Goal: Task Accomplishment & Management: Manage account settings

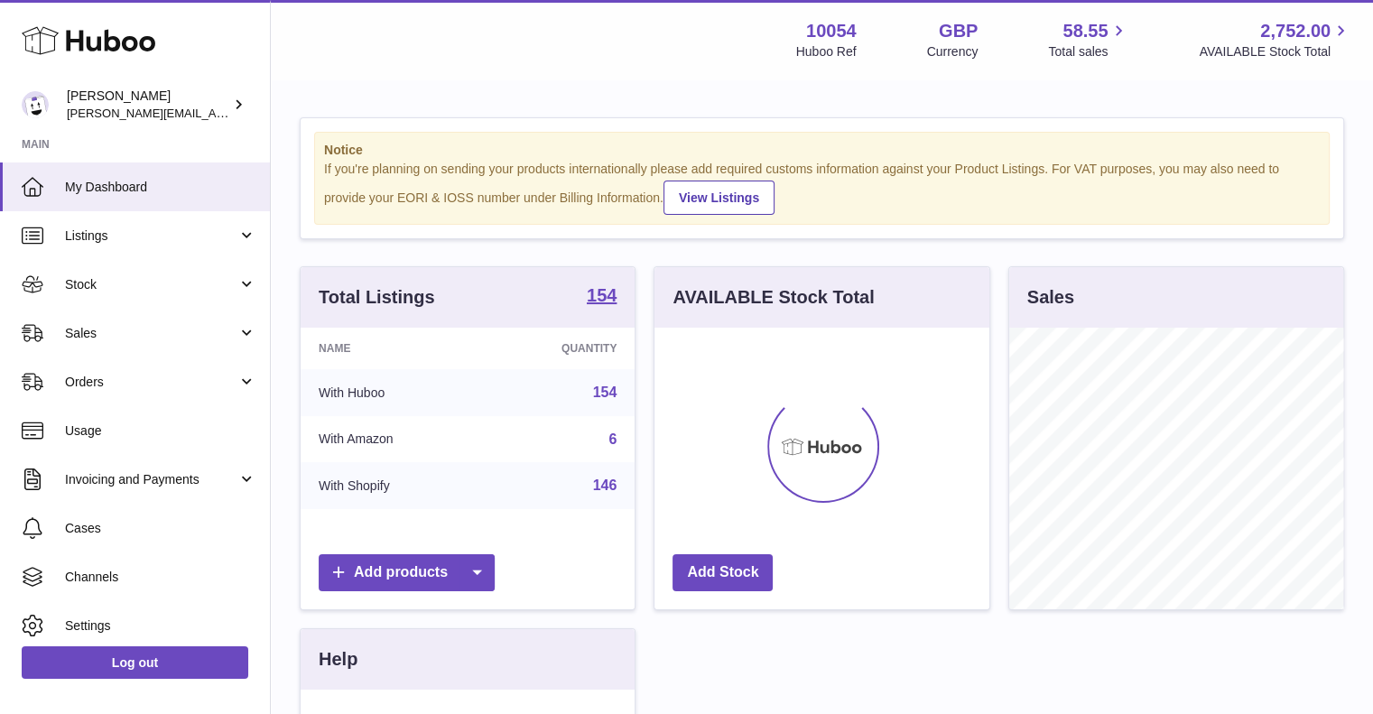
scroll to position [282, 335]
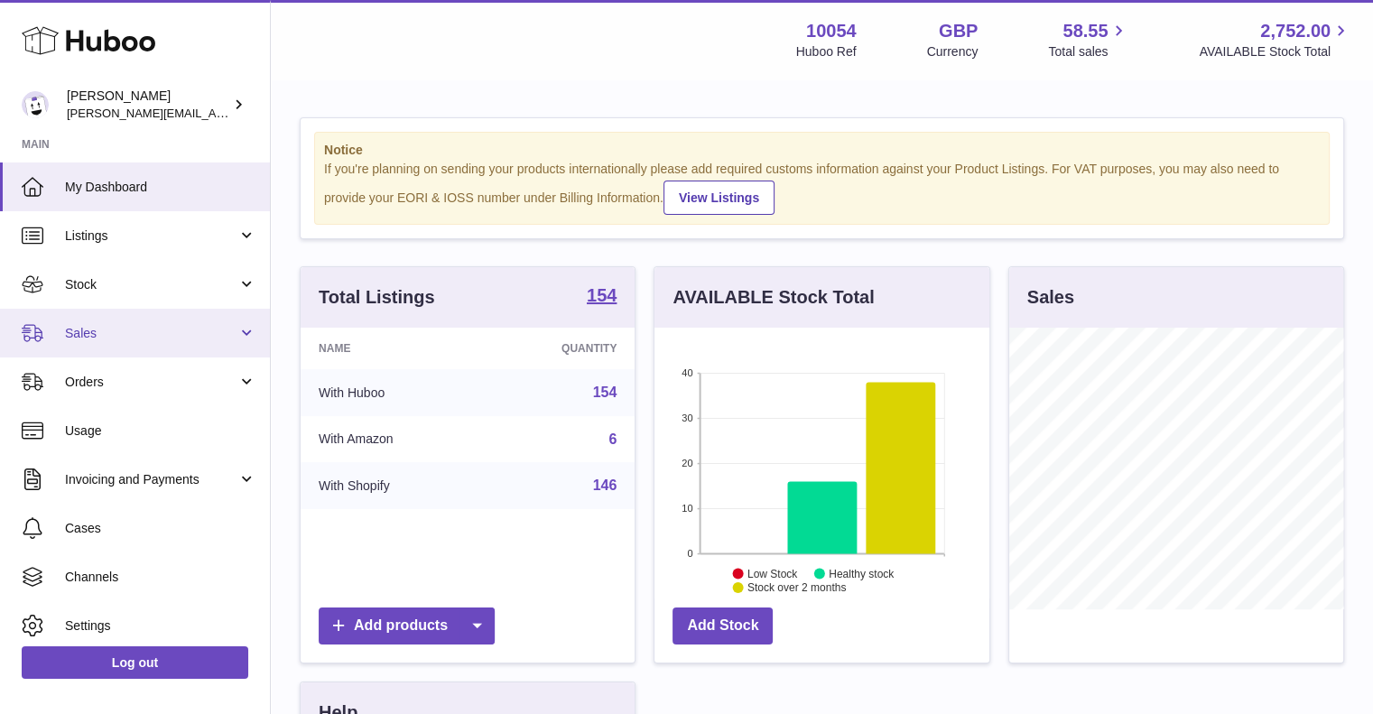
click at [134, 328] on span "Sales" at bounding box center [151, 333] width 172 height 17
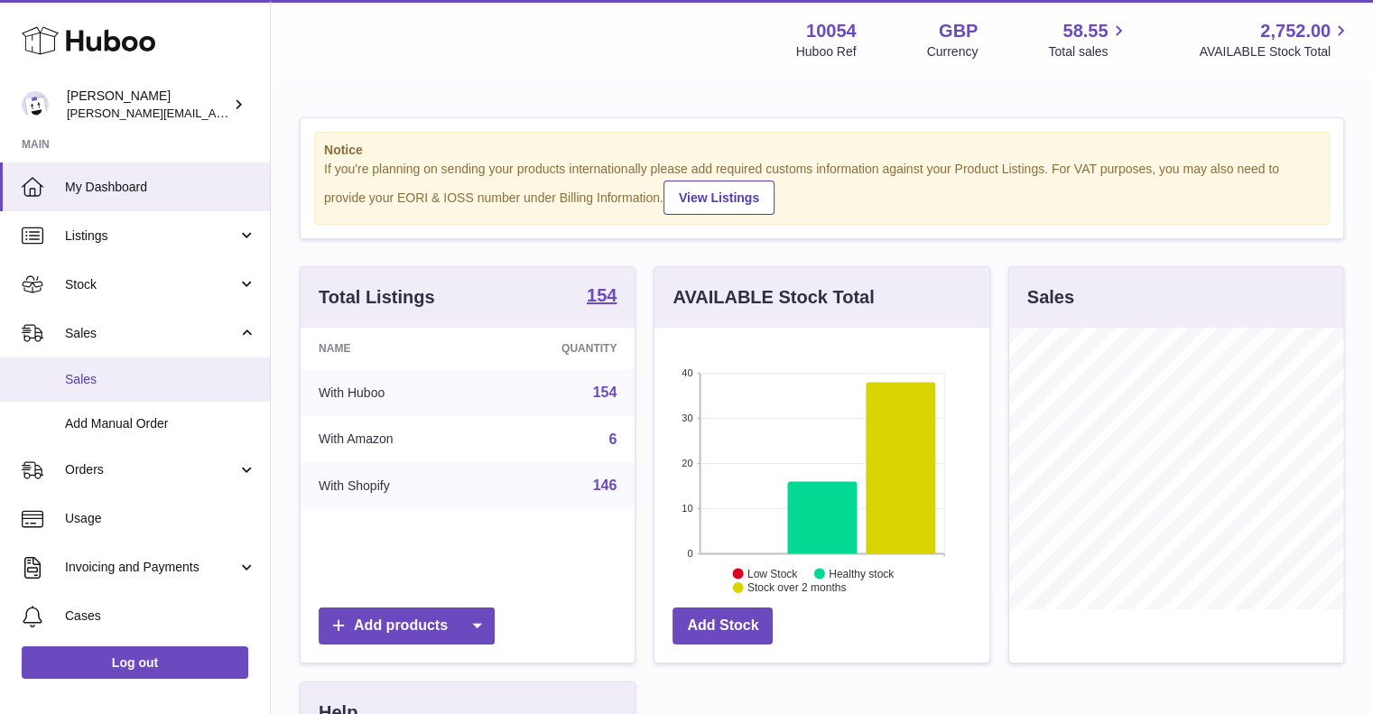
click at [143, 379] on span "Sales" at bounding box center [160, 379] width 191 height 17
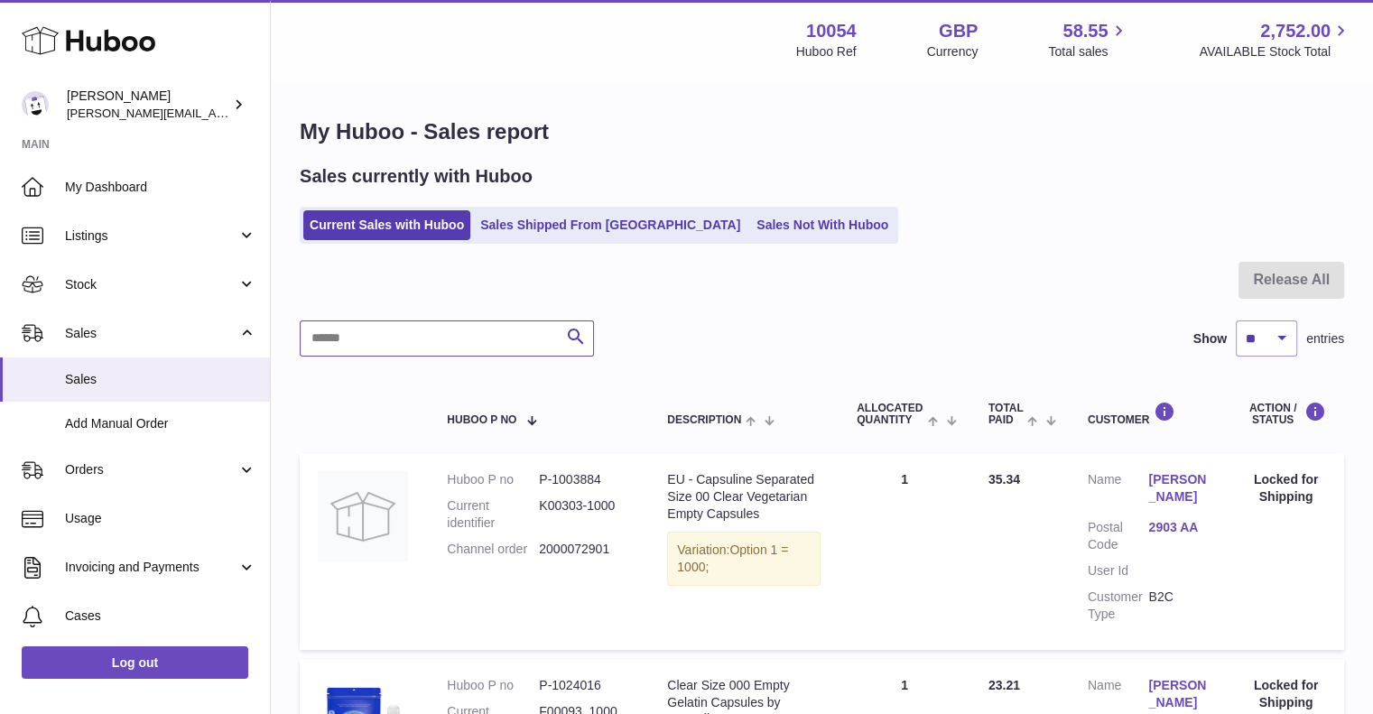
click at [455, 338] on input "text" at bounding box center [447, 338] width 294 height 36
click at [750, 240] on ul "Current Sales with Huboo Sales Shipped From Huboo Sales Not With Huboo" at bounding box center [599, 225] width 599 height 37
click at [751, 237] on link "Sales Not With Huboo" at bounding box center [822, 225] width 144 height 30
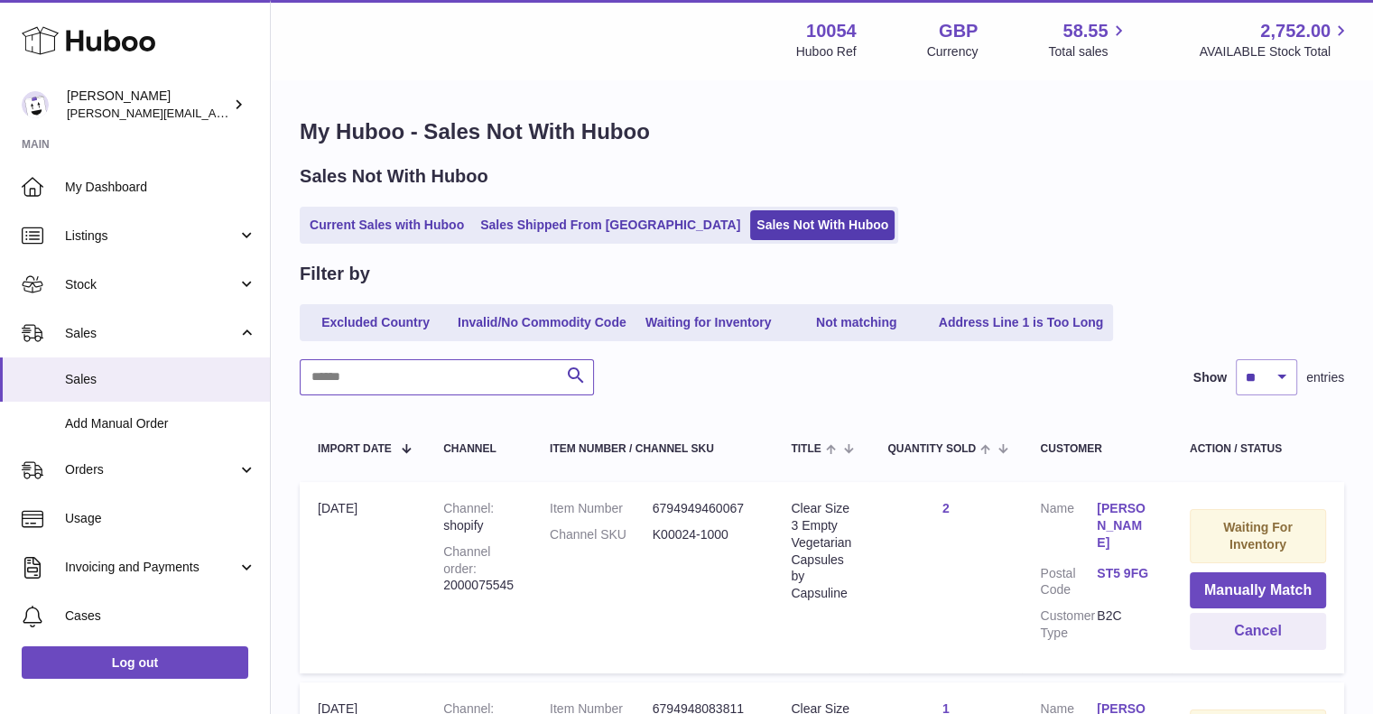
click at [425, 378] on input "text" at bounding box center [447, 377] width 294 height 36
paste input "**********"
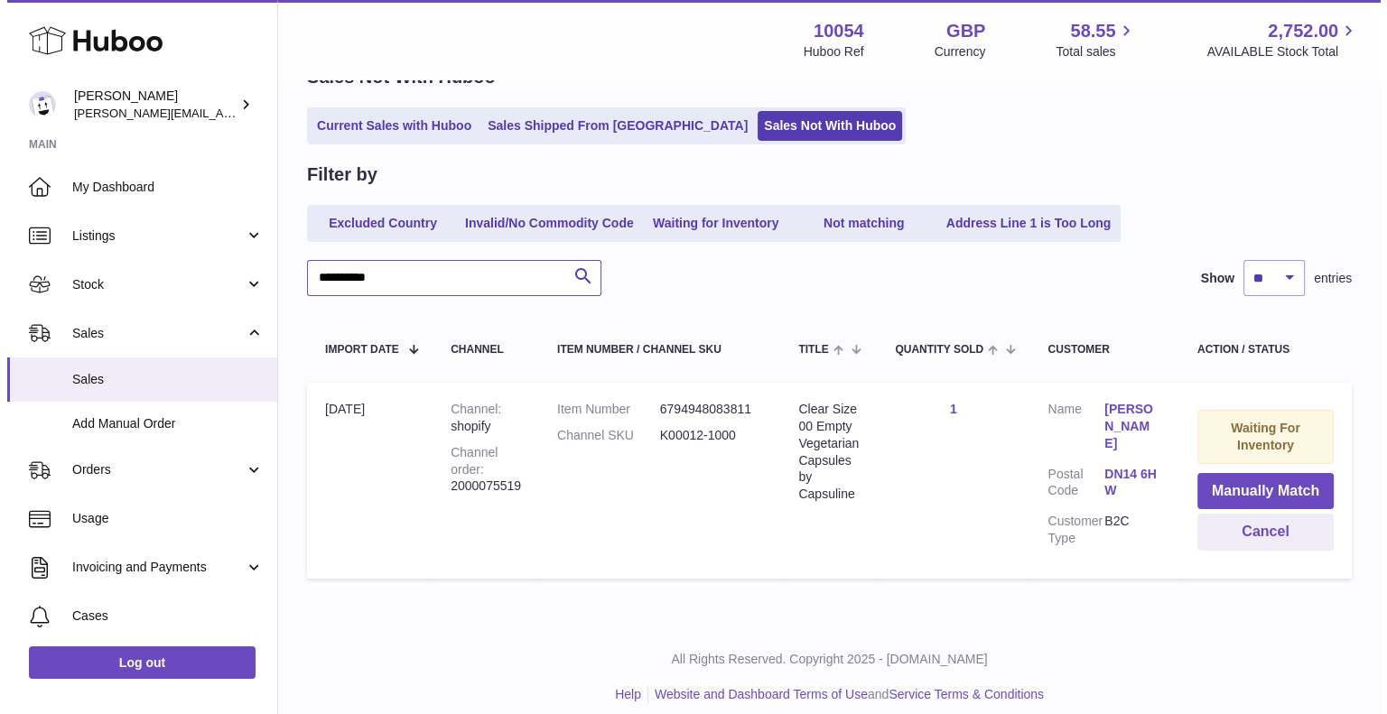
scroll to position [104, 0]
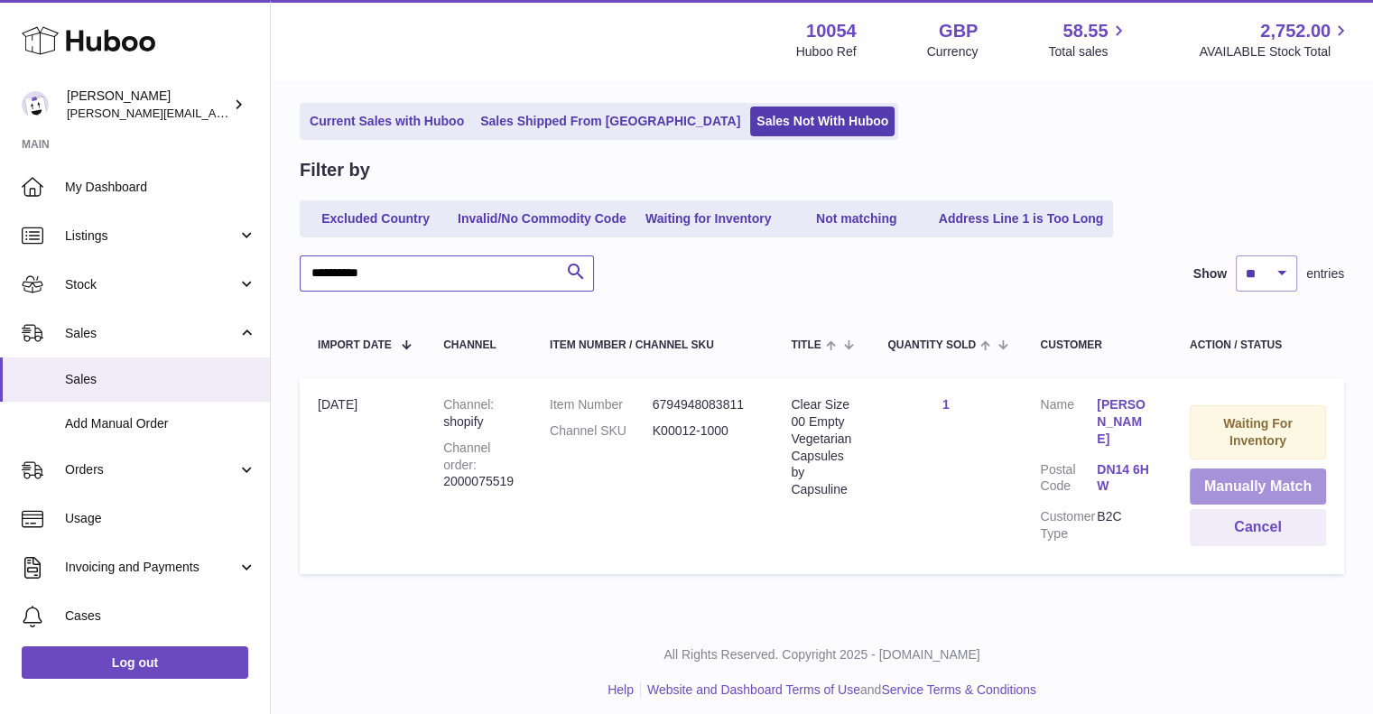
type input "**********"
click at [1235, 490] on button "Manually Match" at bounding box center [1258, 487] width 136 height 37
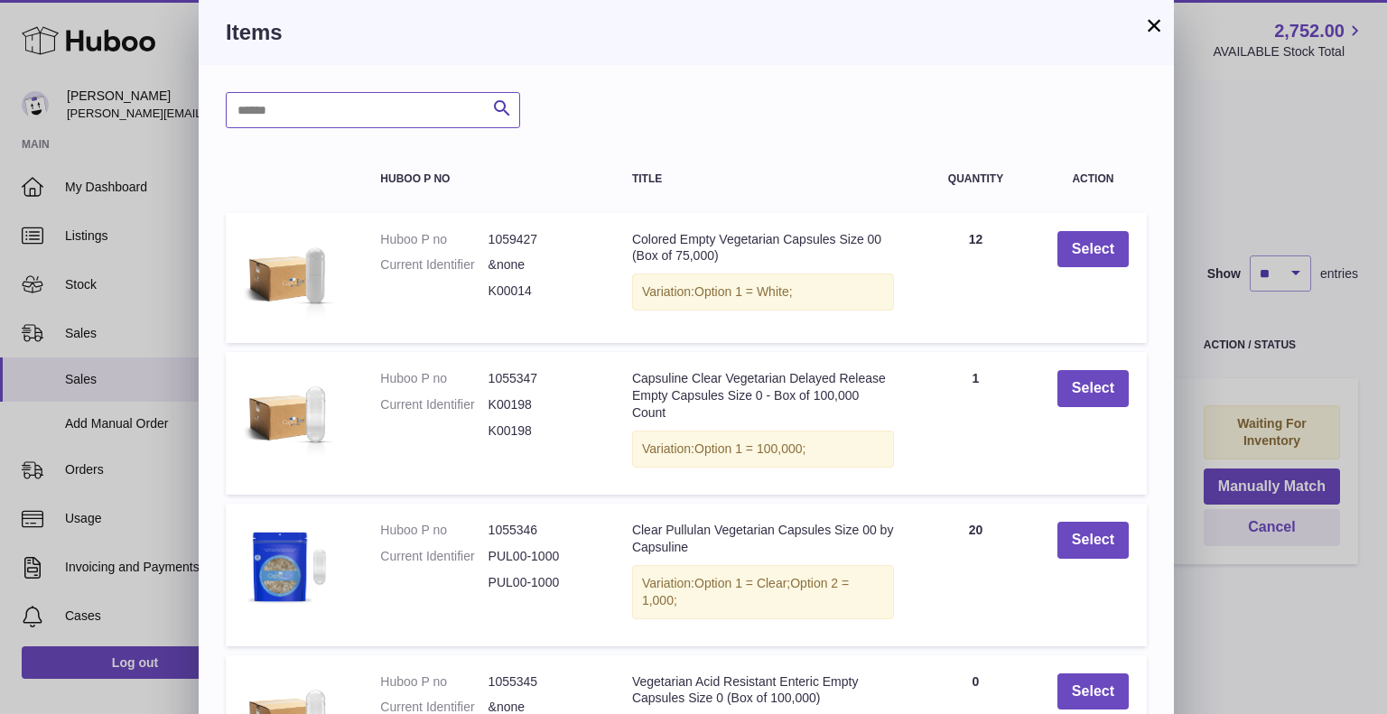
click at [329, 93] on input "text" at bounding box center [373, 110] width 294 height 36
type input "******"
click at [505, 102] on icon "submit" at bounding box center [502, 109] width 22 height 23
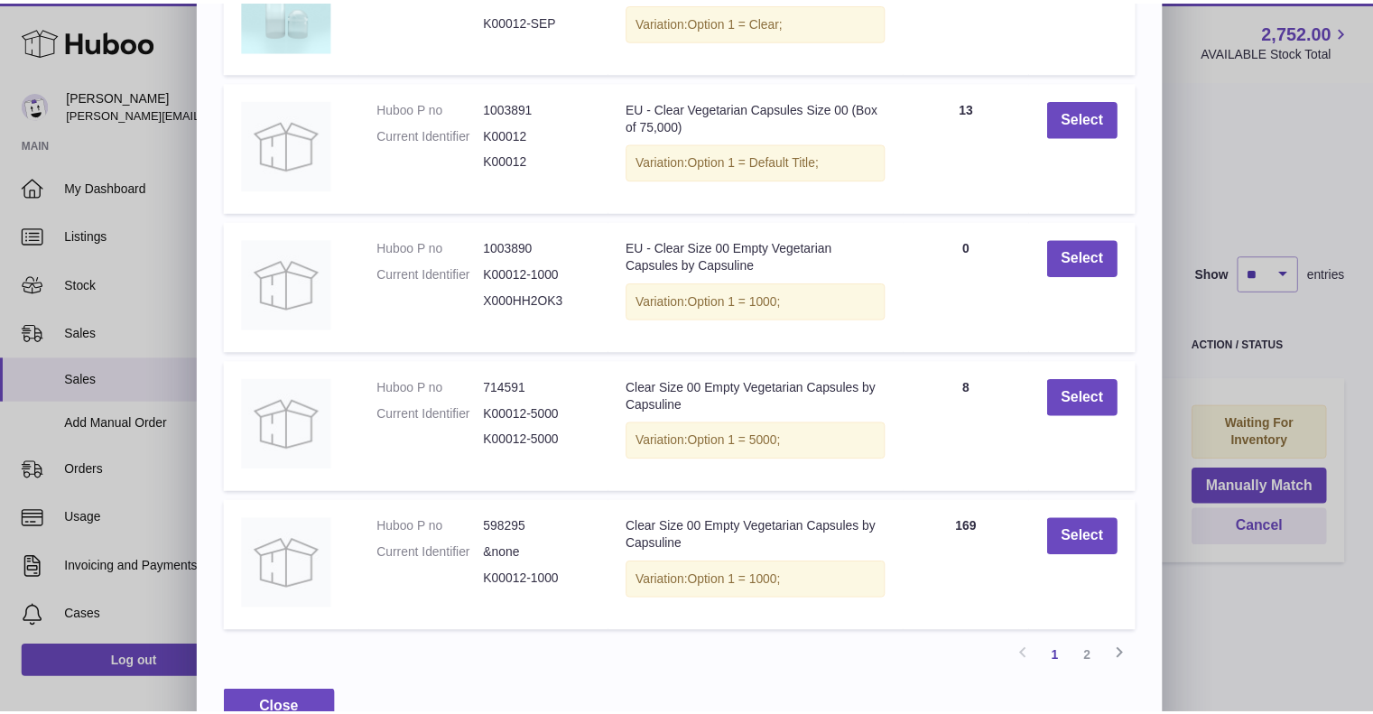
scroll to position [313, 0]
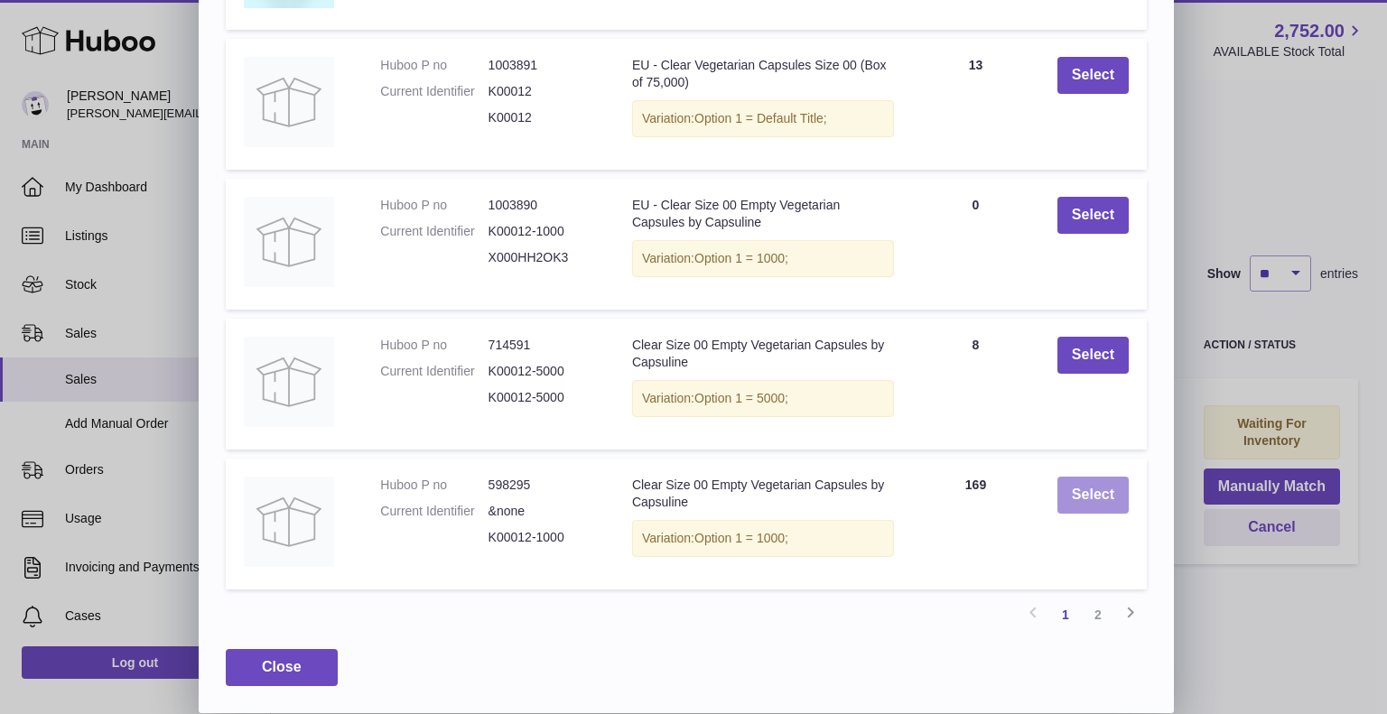
click at [1074, 490] on button "Select" at bounding box center [1092, 495] width 71 height 37
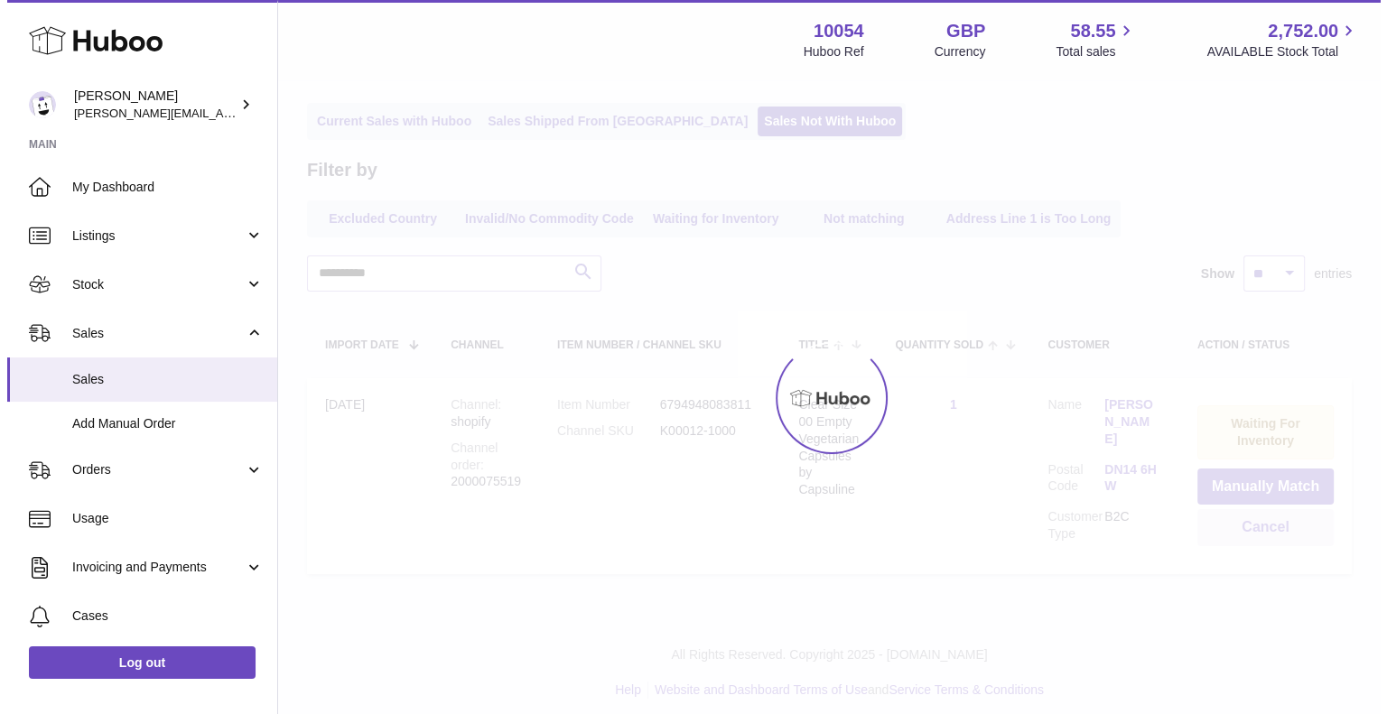
scroll to position [0, 0]
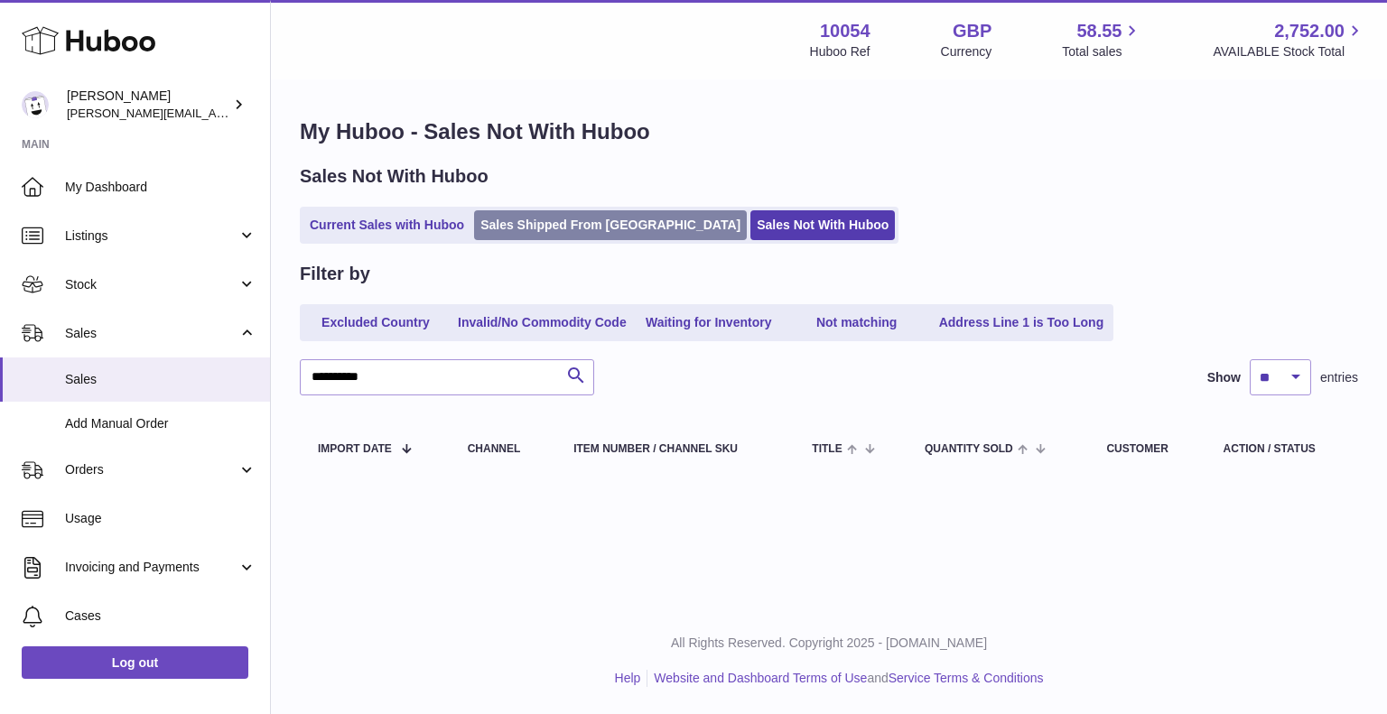
click at [580, 216] on link "Sales Shipped From [GEOGRAPHIC_DATA]" at bounding box center [610, 225] width 273 height 30
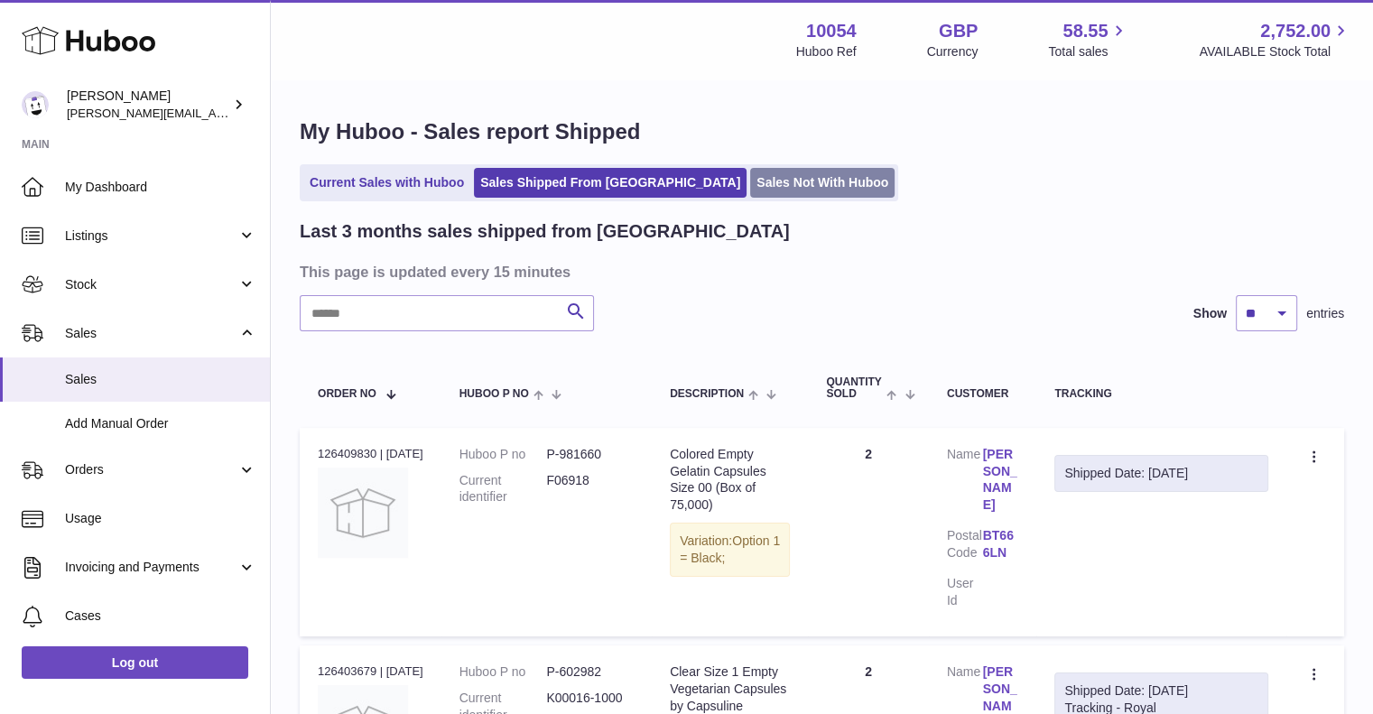
click at [750, 189] on link "Sales Not With Huboo" at bounding box center [822, 183] width 144 height 30
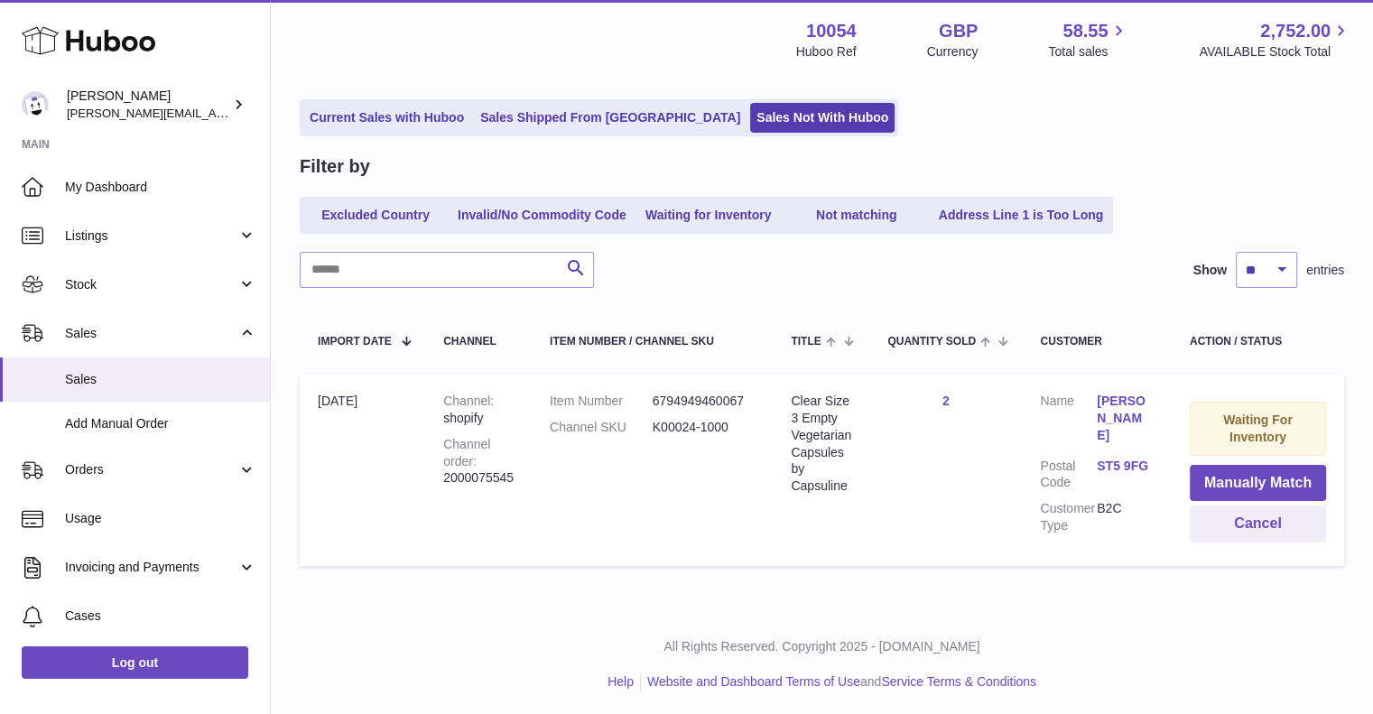
scroll to position [109, 0]
click at [473, 275] on input "text" at bounding box center [447, 268] width 294 height 36
paste input "**********"
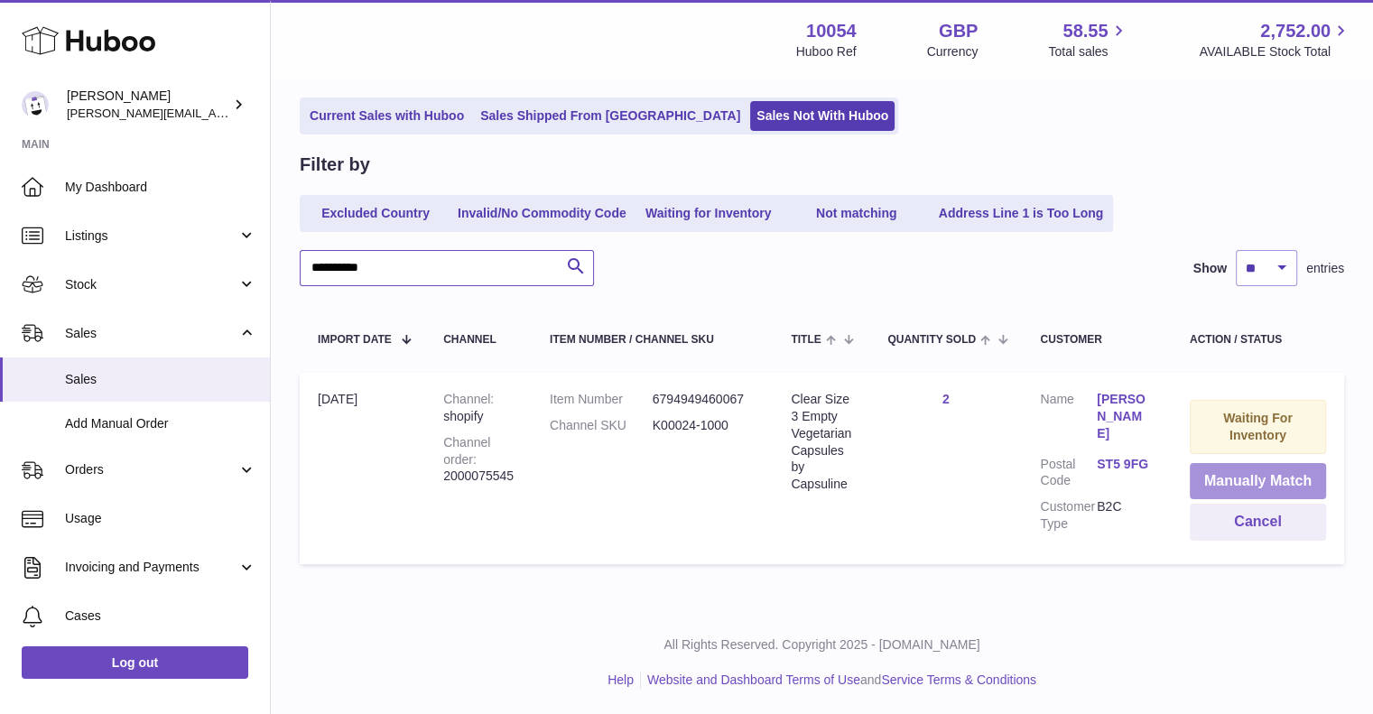
type input "**********"
click at [1247, 482] on button "Manually Match" at bounding box center [1258, 481] width 136 height 37
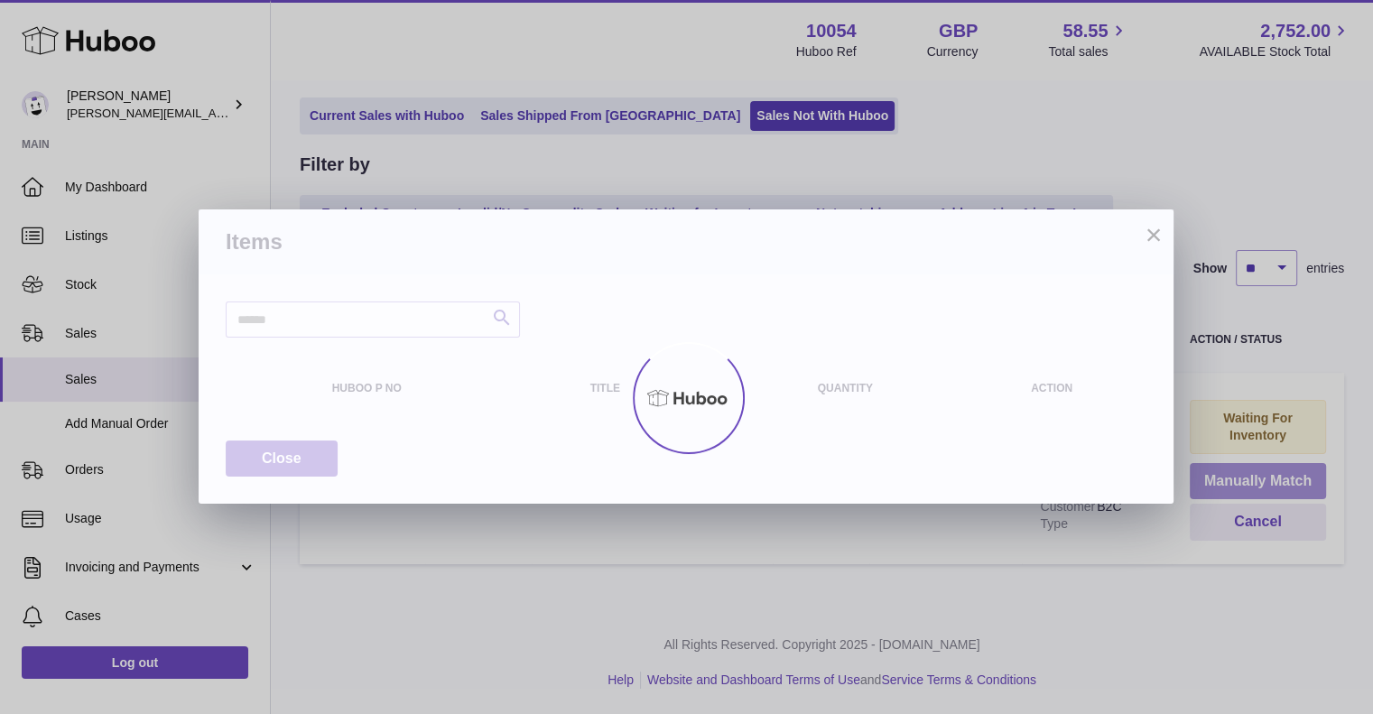
scroll to position [104, 0]
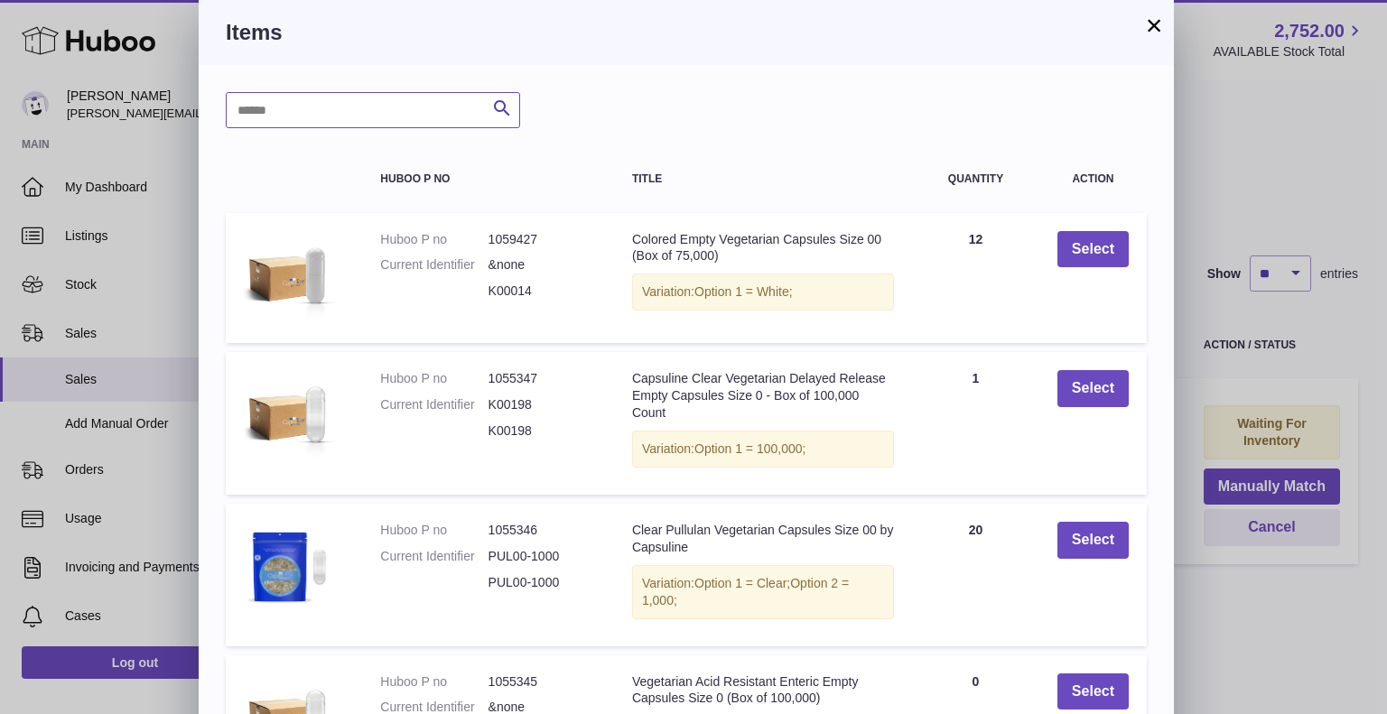
click at [362, 113] on input "text" at bounding box center [373, 110] width 294 height 36
type input "******"
click at [498, 101] on icon "submit" at bounding box center [502, 109] width 22 height 23
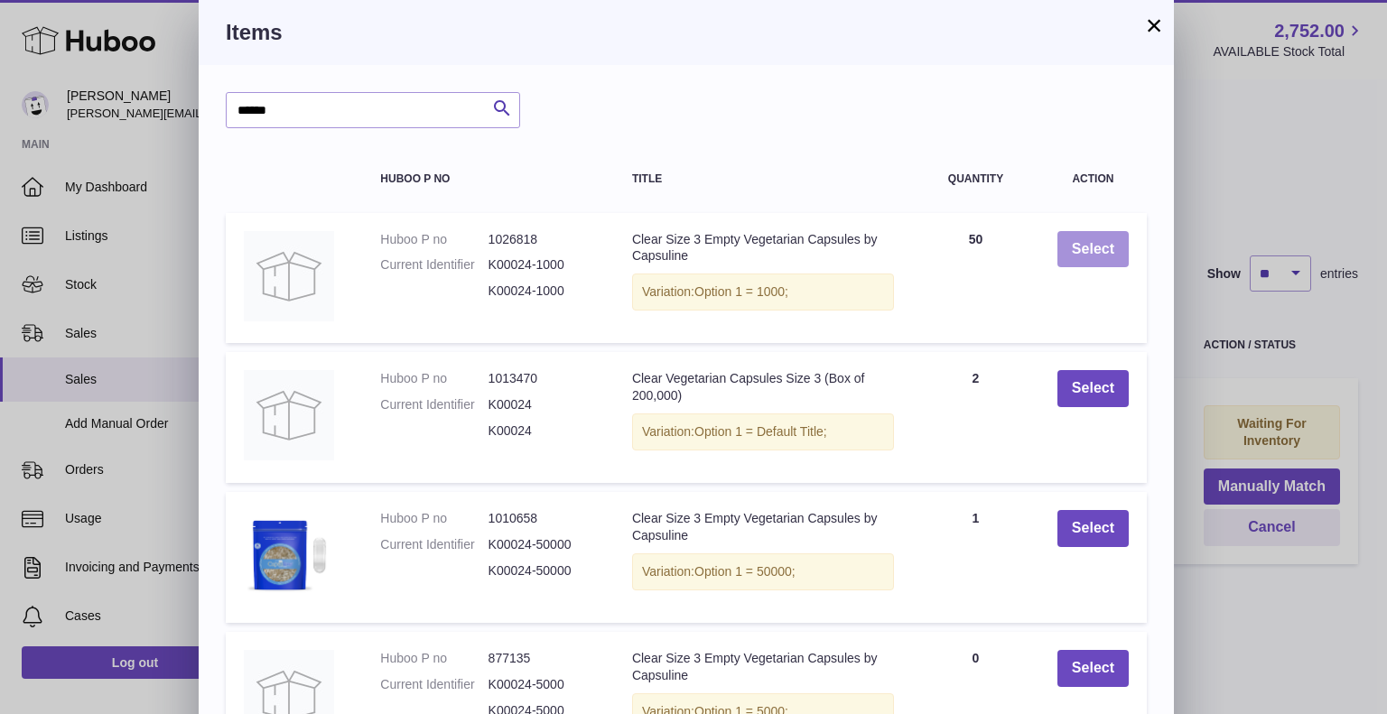
click at [1094, 259] on button "Select" at bounding box center [1092, 249] width 71 height 37
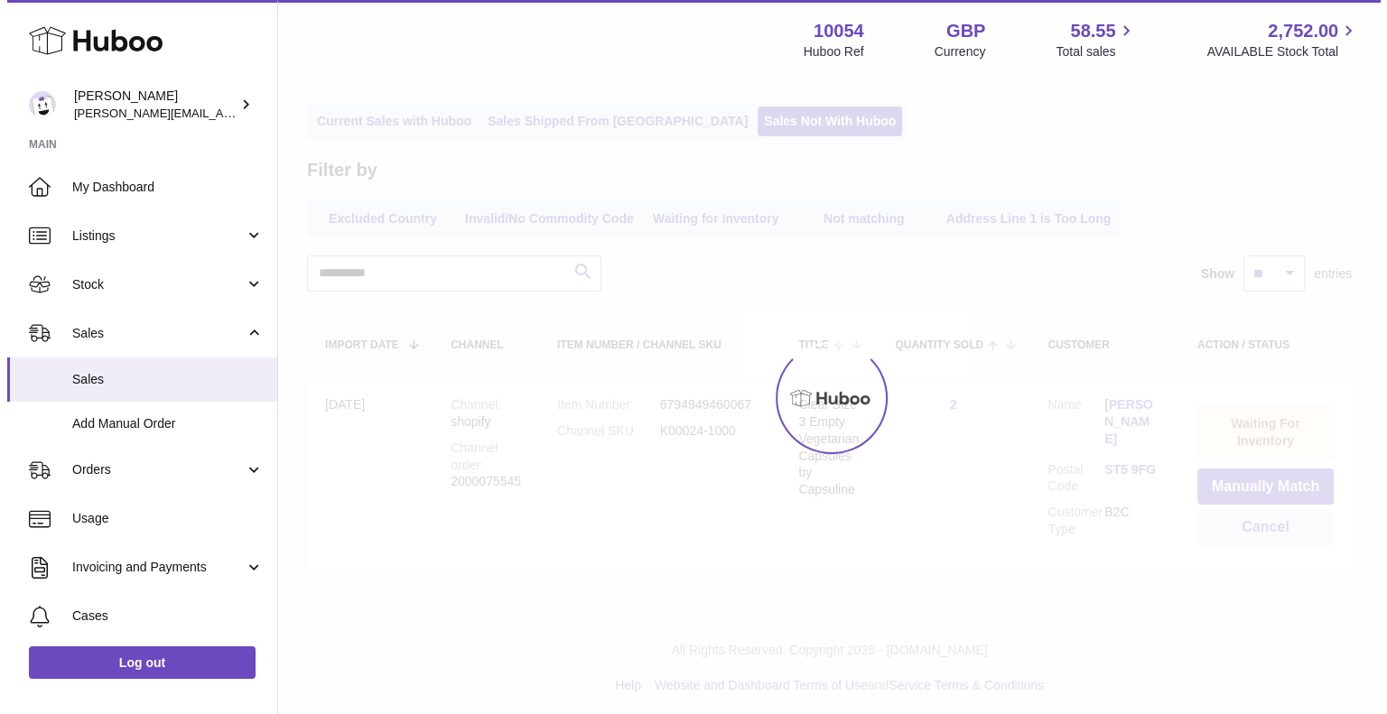
scroll to position [0, 0]
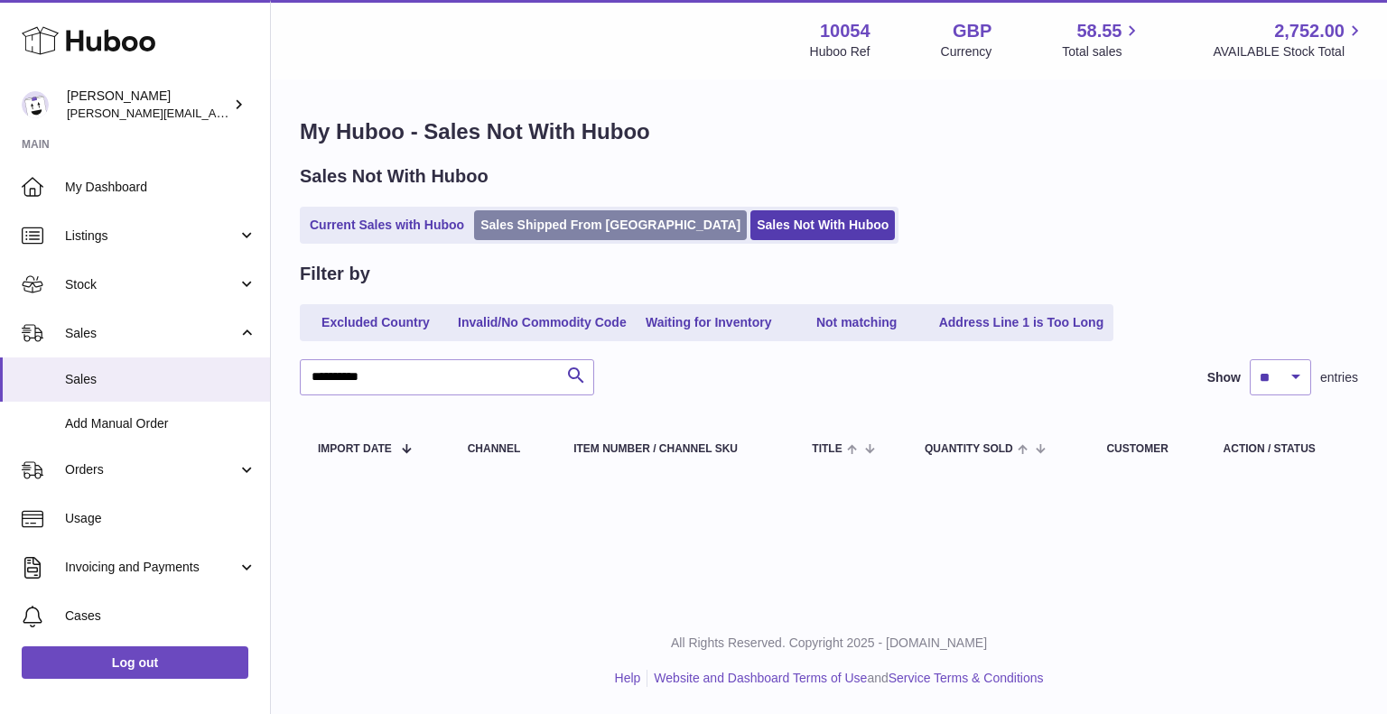
click at [571, 225] on link "Sales Shipped From Huboo" at bounding box center [610, 225] width 273 height 30
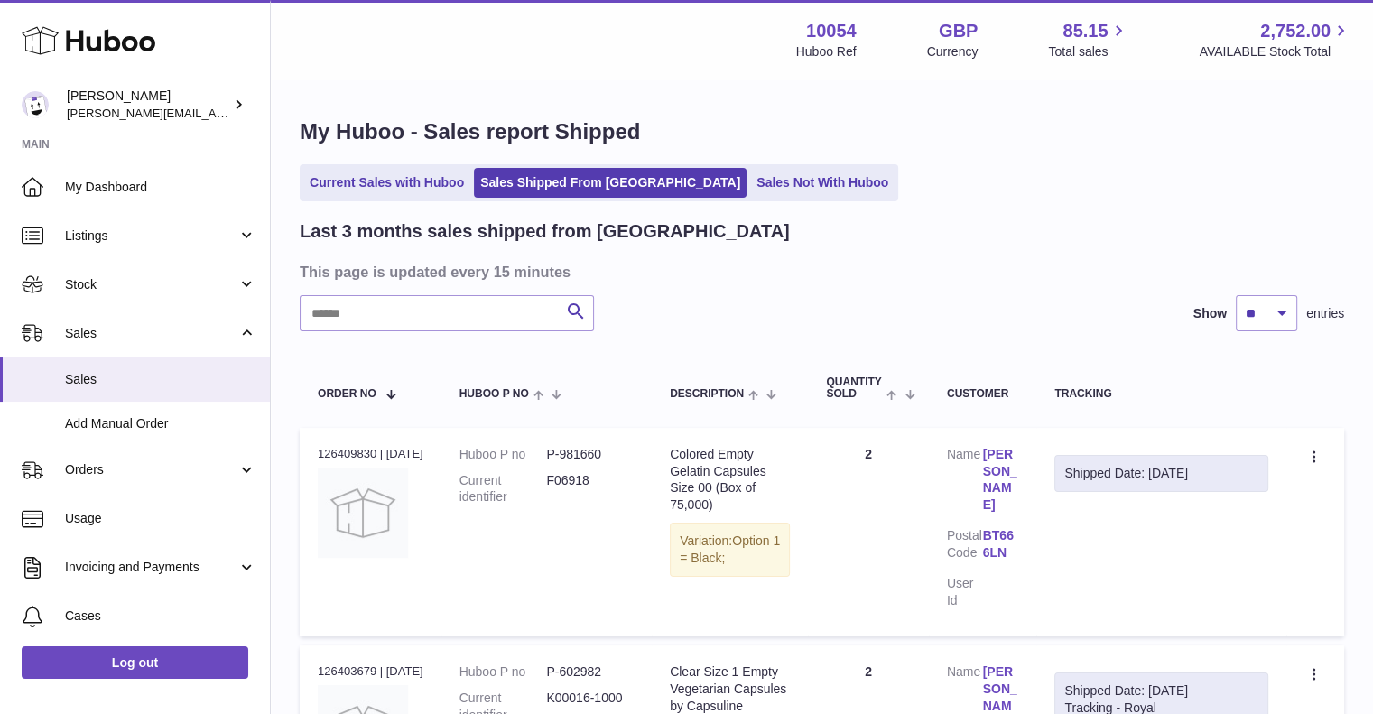
click at [1160, 475] on div "Shipped Date: 14th Oct 2025" at bounding box center [1161, 473] width 194 height 17
click at [1307, 460] on icon at bounding box center [1315, 459] width 21 height 18
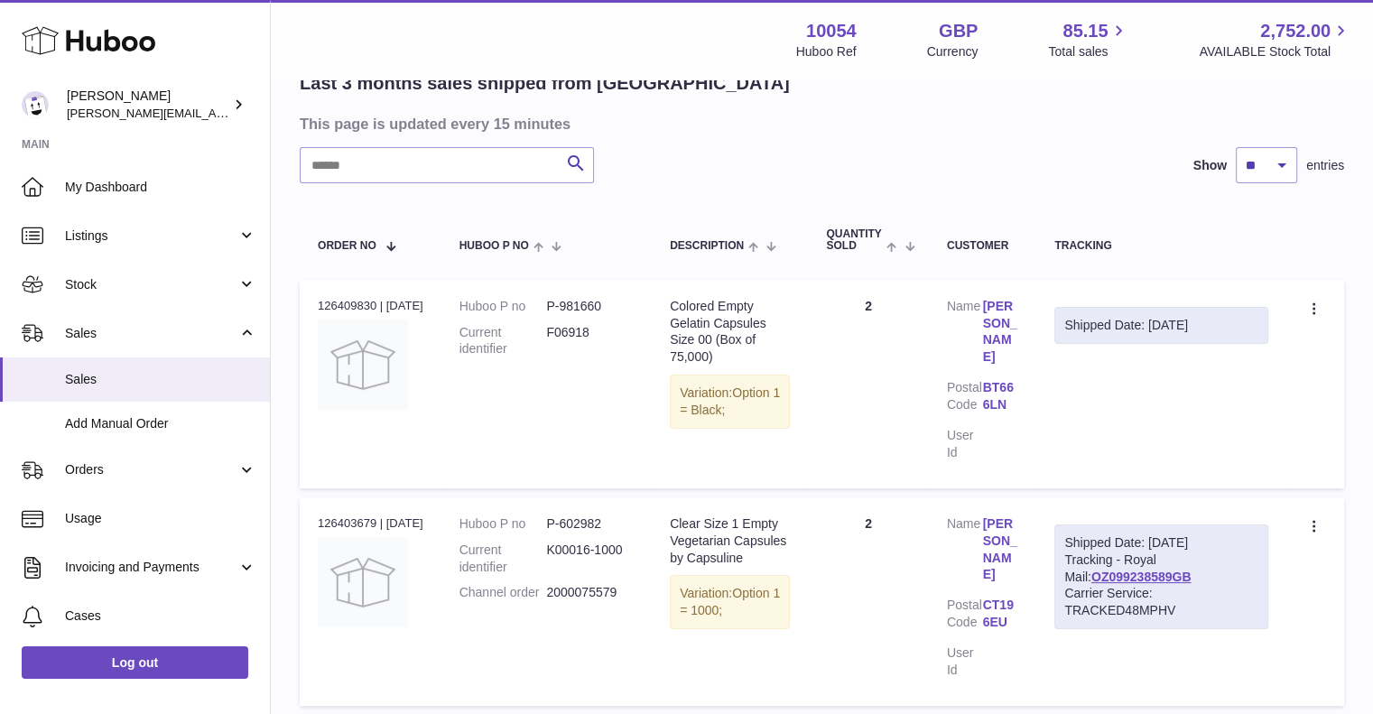
scroll to position [181, 0]
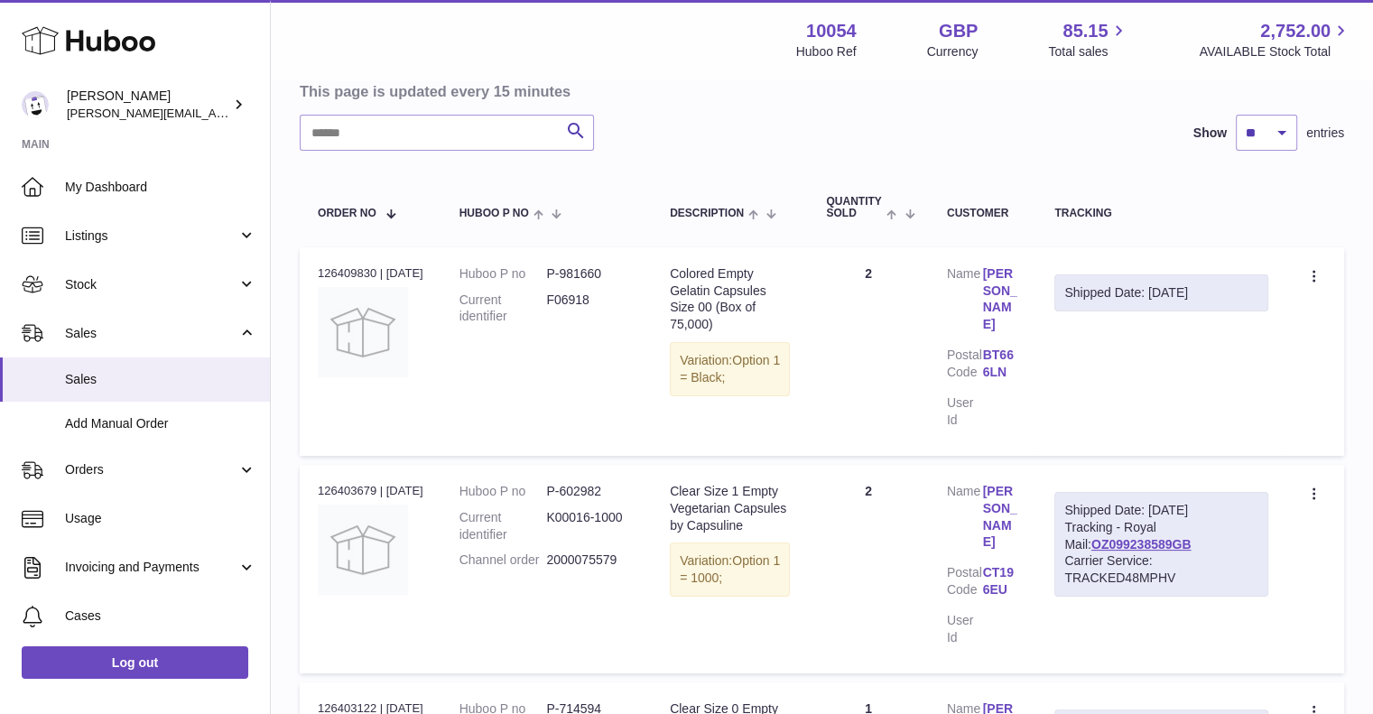
click at [1033, 396] on td "Customer Name Stephen CREANEY Postal Code BT66 6LN User Id" at bounding box center [982, 351] width 107 height 209
click at [1078, 290] on div "Shipped Date: 14th Oct 2025" at bounding box center [1161, 292] width 194 height 17
click at [1087, 357] on td "Shipped Date: 14th Oct 2025" at bounding box center [1161, 351] width 250 height 209
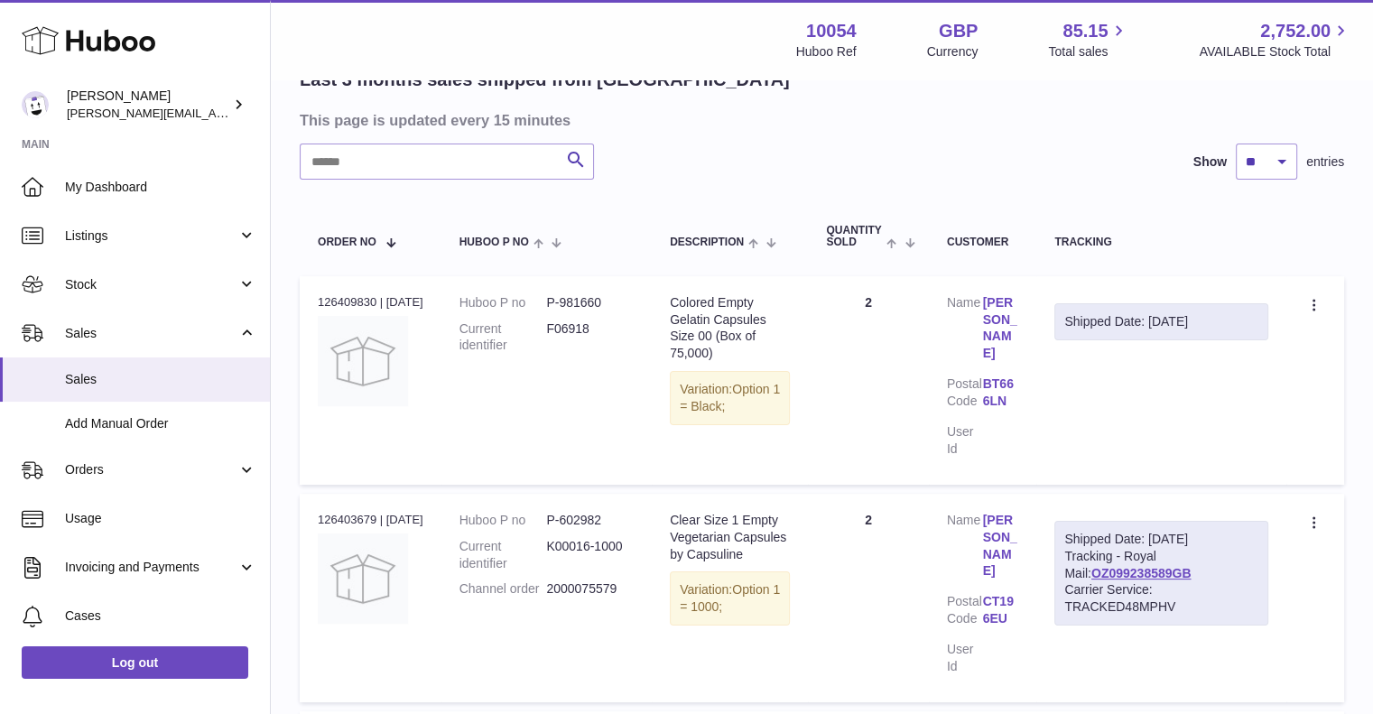
scroll to position [0, 0]
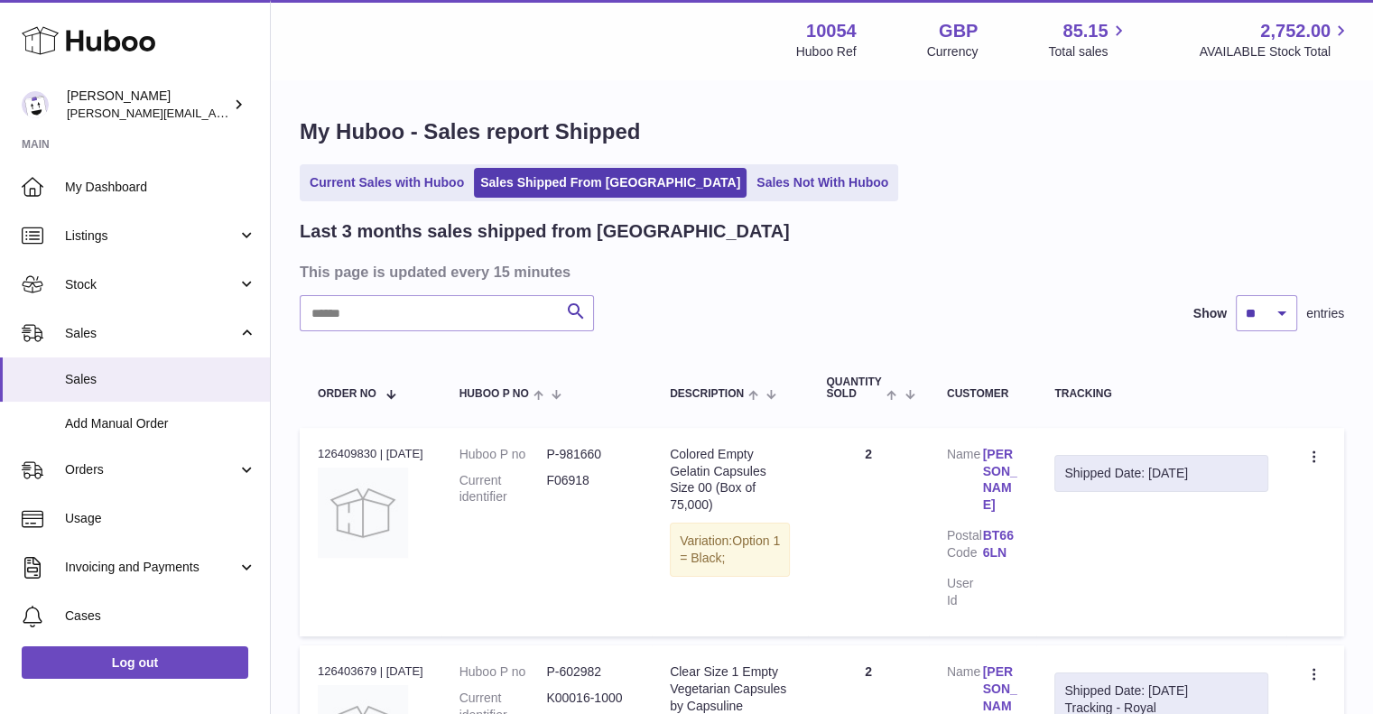
click at [1069, 531] on td "Shipped Date: 14th Oct 2025" at bounding box center [1161, 532] width 250 height 209
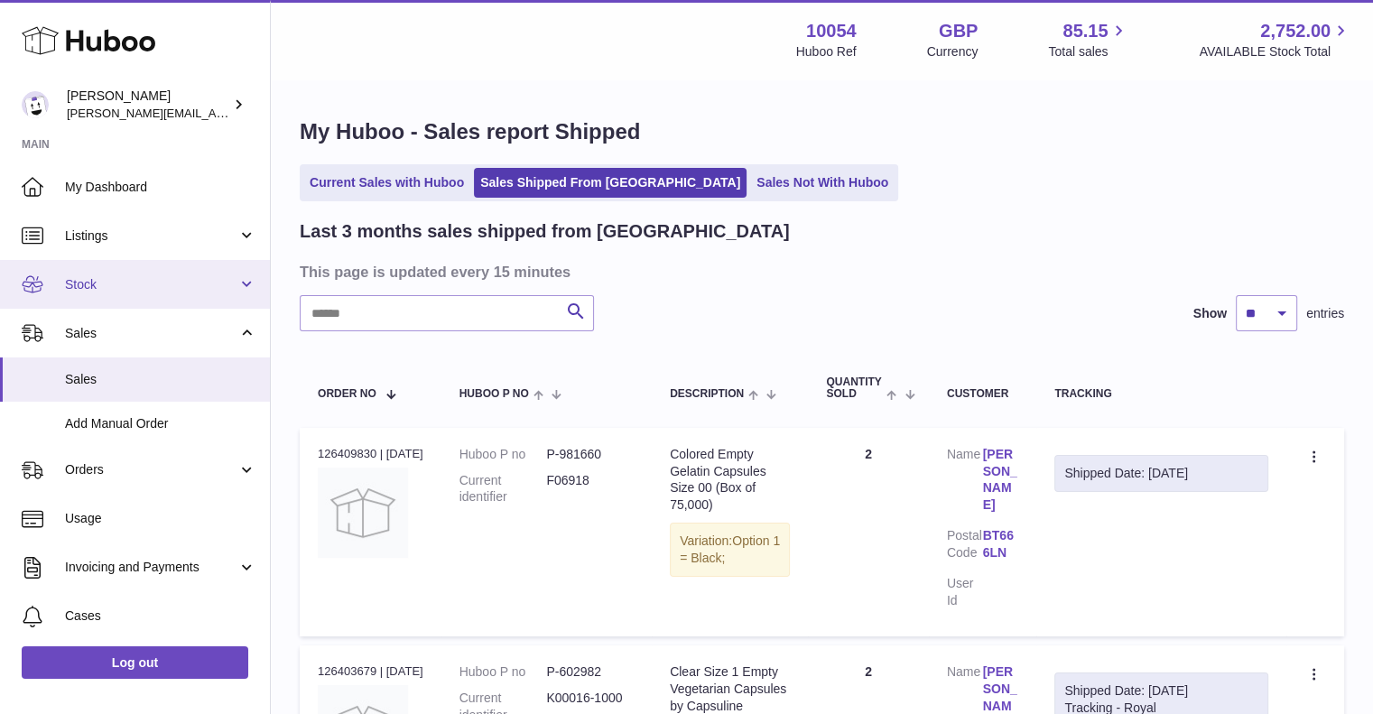
click at [139, 293] on link "Stock" at bounding box center [135, 284] width 270 height 49
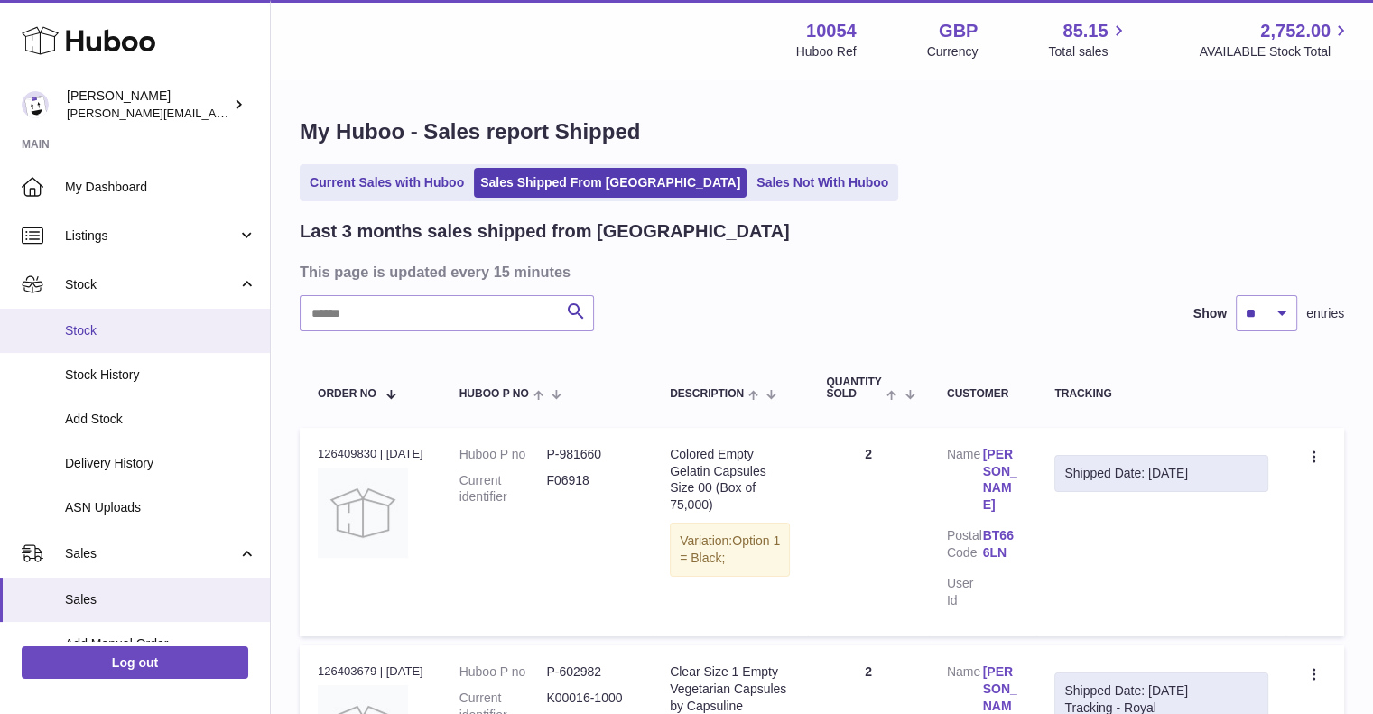
click at [137, 322] on span "Stock" at bounding box center [160, 330] width 191 height 17
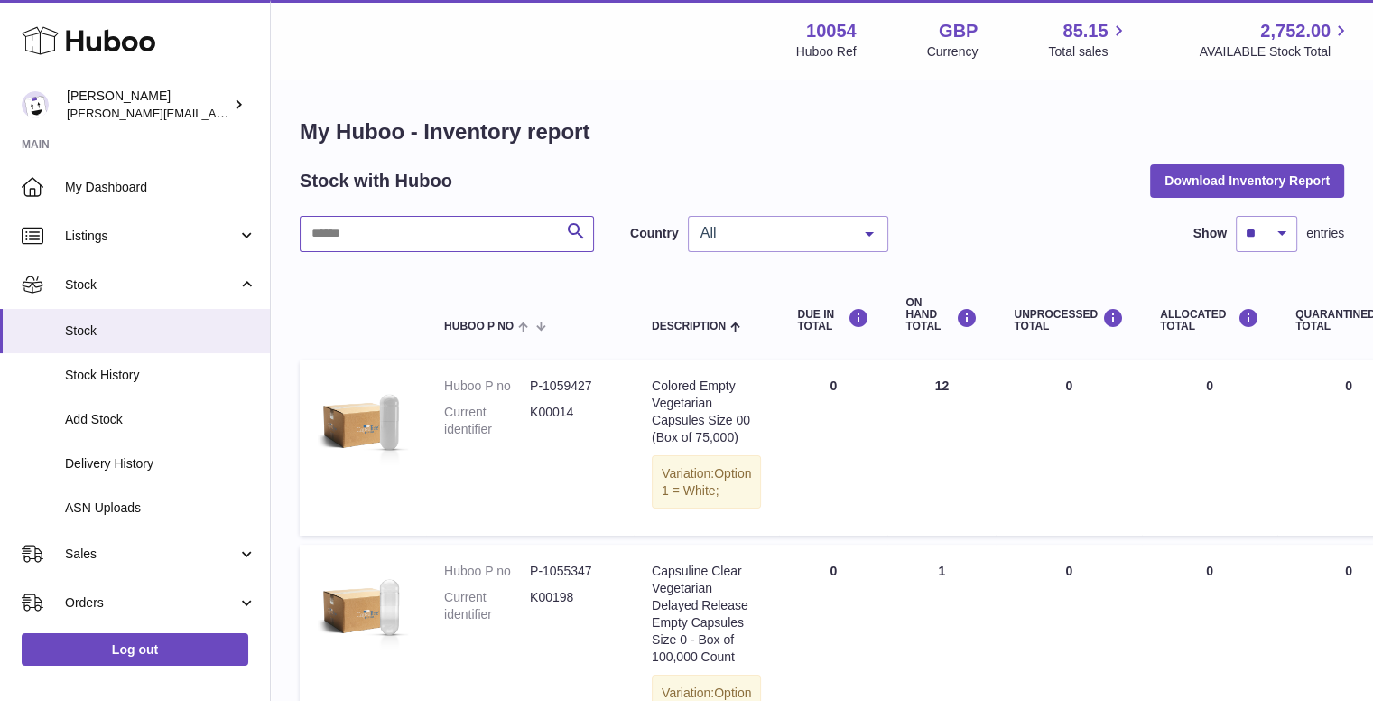
click at [394, 227] on input "text" at bounding box center [447, 234] width 294 height 36
type input "******"
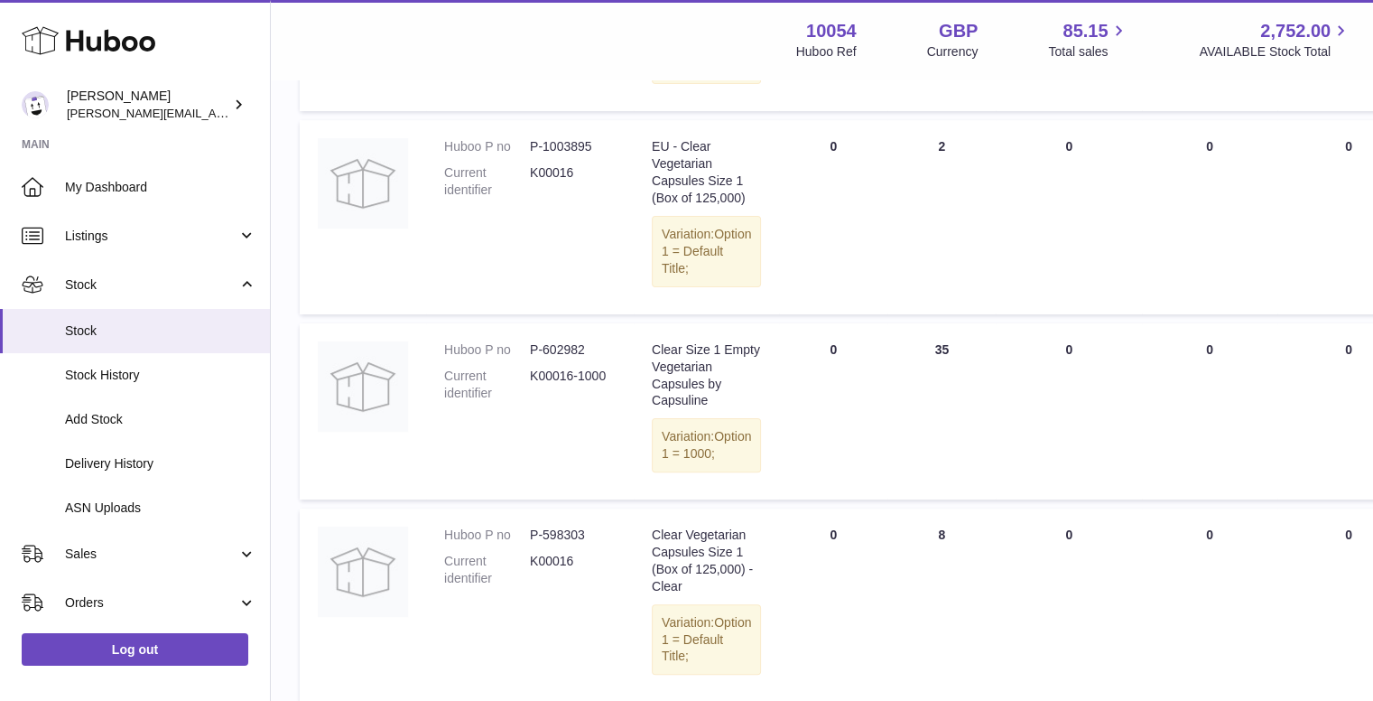
scroll to position [152, 0]
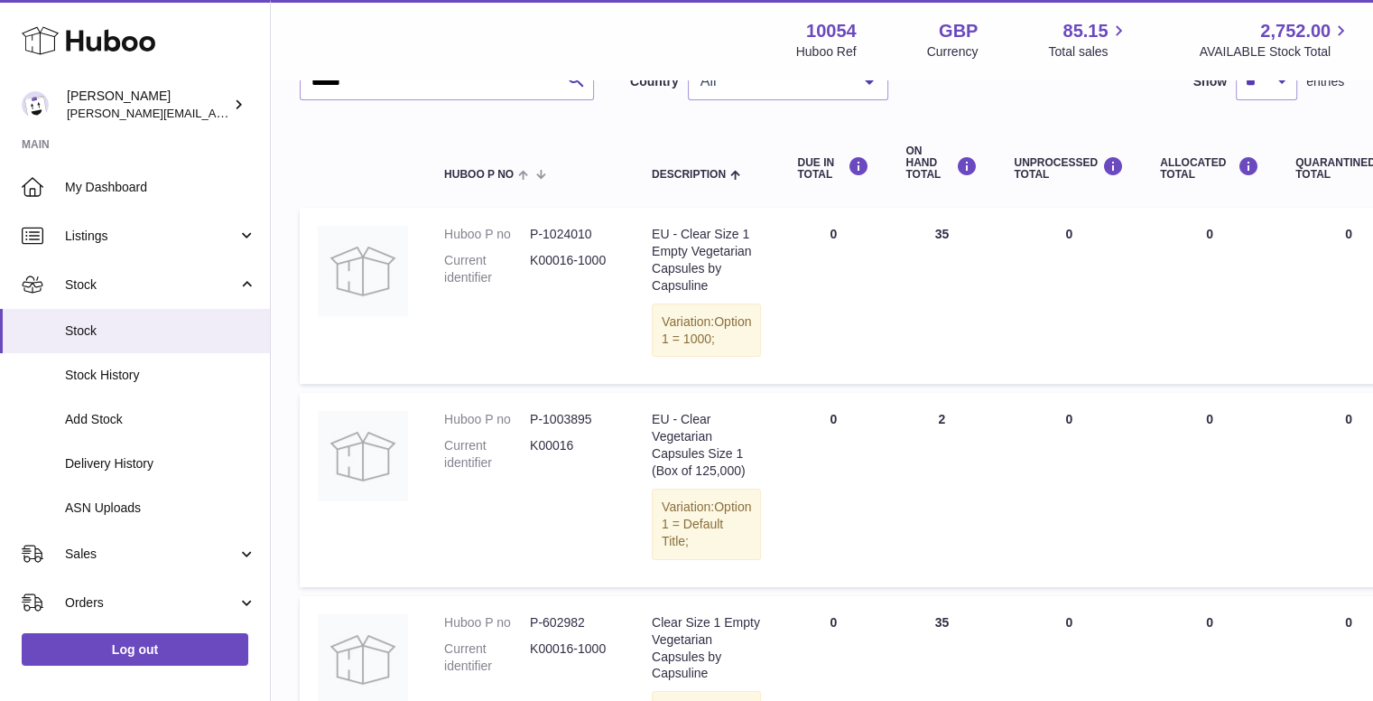
click at [1013, 110] on div "****** Search Country All All GB NL No elements found. Consider changing the se…" at bounding box center [822, 524] width 1045 height 920
